Goal: Understand process/instructions: Learn how to perform a task or action

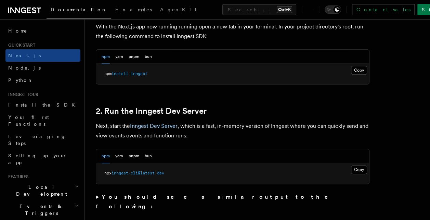
scroll to position [410, 0]
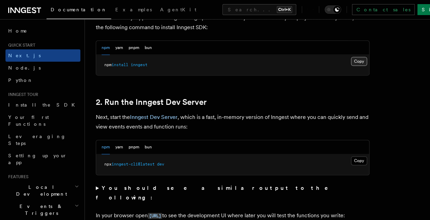
click at [361, 60] on button "Copy Copied" at bounding box center [359, 61] width 16 height 9
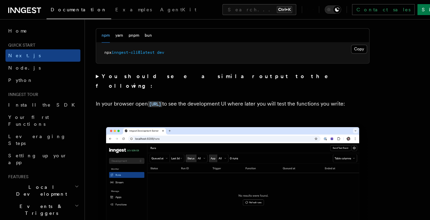
scroll to position [513, 0]
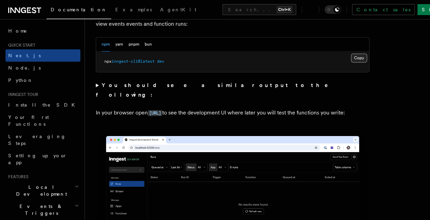
click at [360, 57] on button "Copy Copied" at bounding box center [359, 57] width 16 height 9
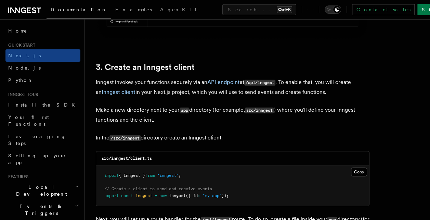
scroll to position [821, 0]
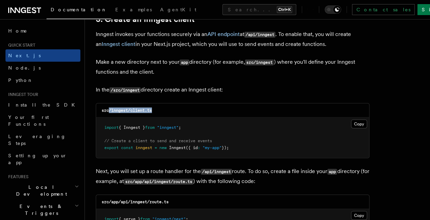
drag, startPoint x: 180, startPoint y: 112, endPoint x: 110, endPoint y: 114, distance: 70.1
click at [110, 114] on div "src/inngest/client.ts" at bounding box center [232, 110] width 273 height 14
drag, startPoint x: 163, startPoint y: 109, endPoint x: 112, endPoint y: 113, distance: 51.1
click at [112, 113] on div "src/inngest/client.ts" at bounding box center [232, 110] width 273 height 14
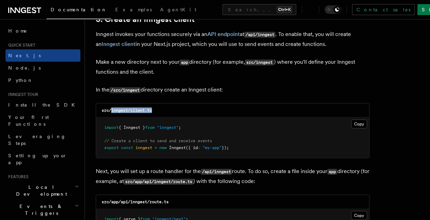
copy code "inngest/client.ts"
click at [355, 122] on button "Copy Copied" at bounding box center [359, 123] width 16 height 9
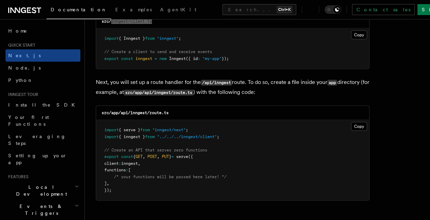
scroll to position [924, 0]
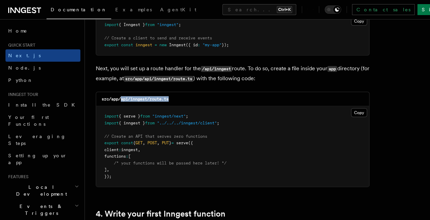
drag, startPoint x: 183, startPoint y: 98, endPoint x: 122, endPoint y: 102, distance: 61.7
click at [122, 102] on div "src/app/api/inngest/route.ts" at bounding box center [232, 99] width 273 height 14
copy code "api/inngest/route.ts"
click at [361, 112] on button "Copy Copied" at bounding box center [359, 112] width 16 height 9
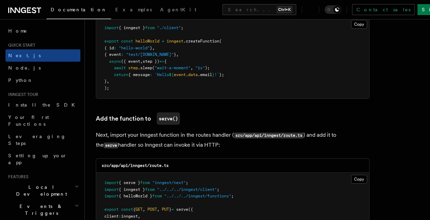
scroll to position [1231, 0]
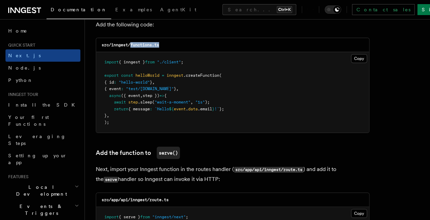
drag, startPoint x: 163, startPoint y: 42, endPoint x: 131, endPoint y: 47, distance: 32.1
click at [131, 47] on div "src/inngest/functions.ts" at bounding box center [232, 45] width 273 height 14
copy code "functions.ts"
click at [358, 58] on button "Copy Copied" at bounding box center [359, 58] width 16 height 9
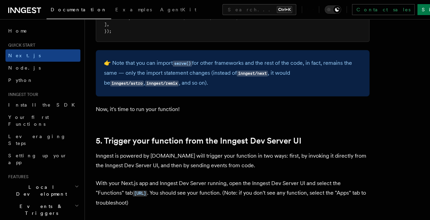
scroll to position [1437, 0]
